Goal: Information Seeking & Learning: Learn about a topic

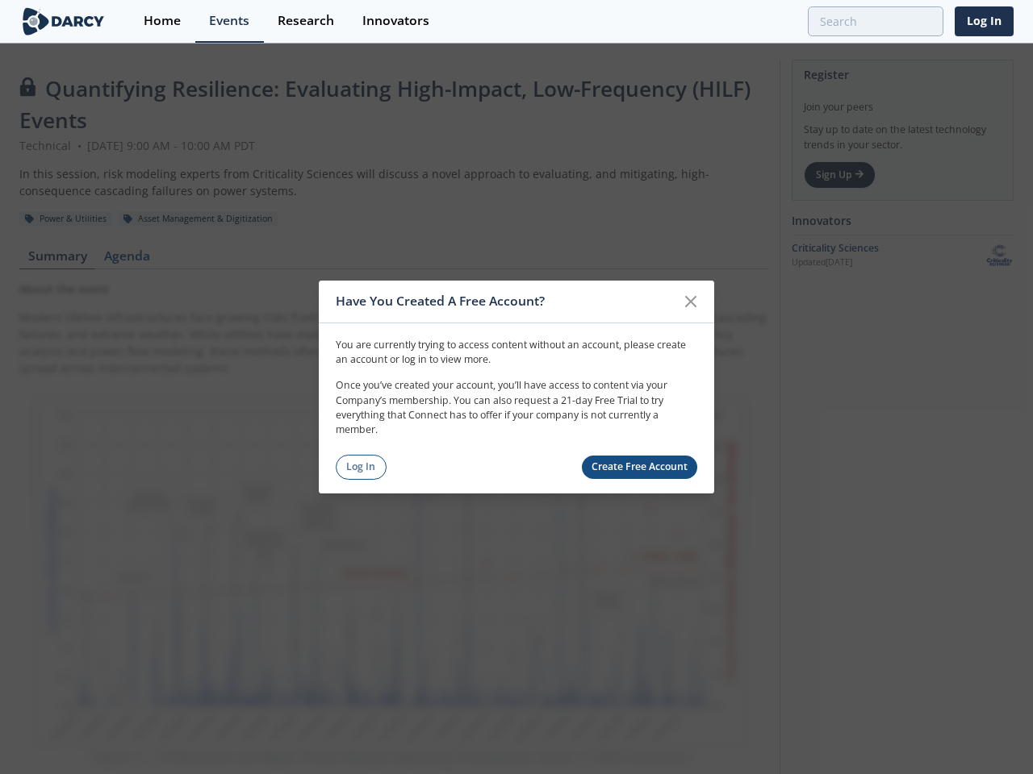
click at [516, 387] on p "Once you’ve created your account, you’ll have access to content via your Compan…" at bounding box center [516, 408] width 361 height 60
click at [691, 302] on icon at bounding box center [691, 302] width 10 height 10
